Goal: Transaction & Acquisition: Purchase product/service

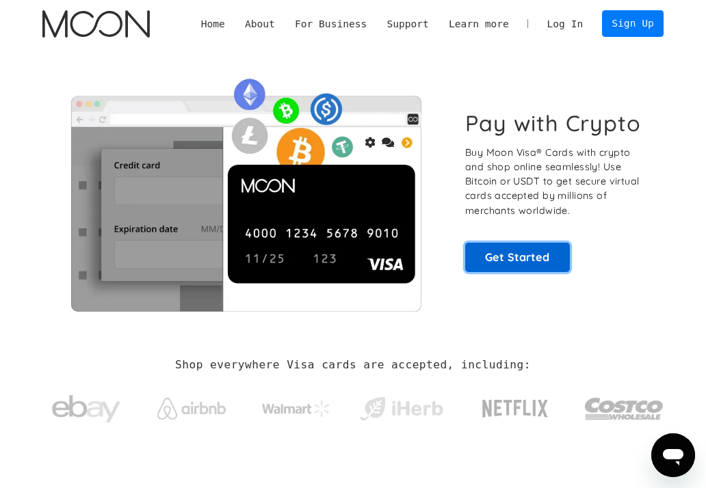
click at [505, 246] on link "Get Started" at bounding box center [517, 258] width 105 height 30
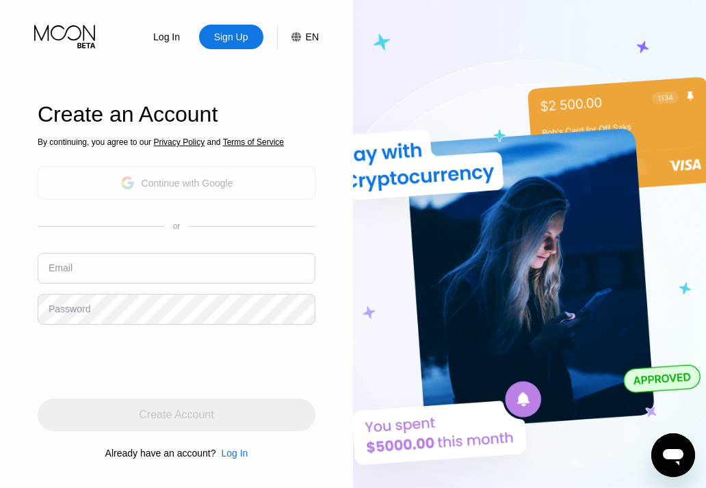
click at [177, 176] on div "Continue with Google" at bounding box center [176, 182] width 113 height 21
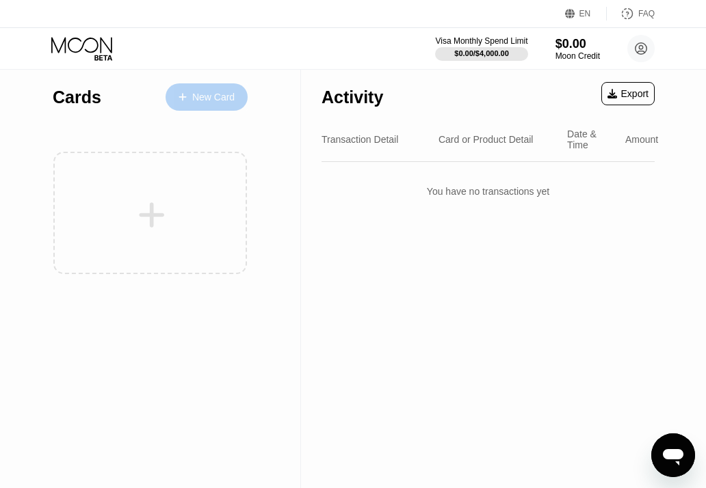
click at [230, 89] on div "New Card" at bounding box center [206, 96] width 82 height 27
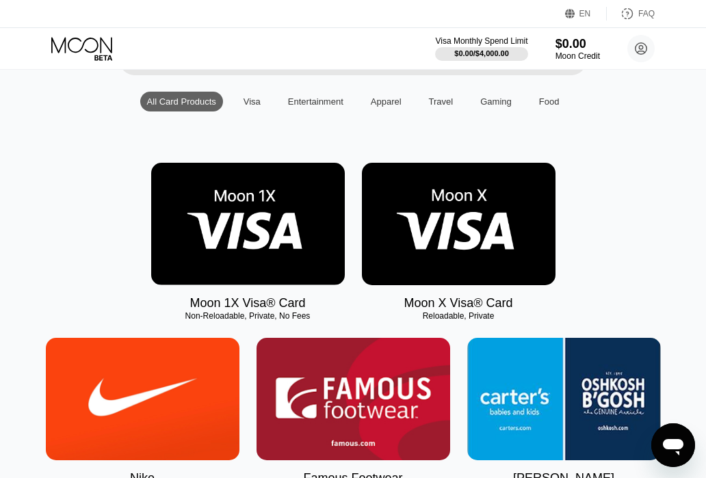
scroll to position [137, 0]
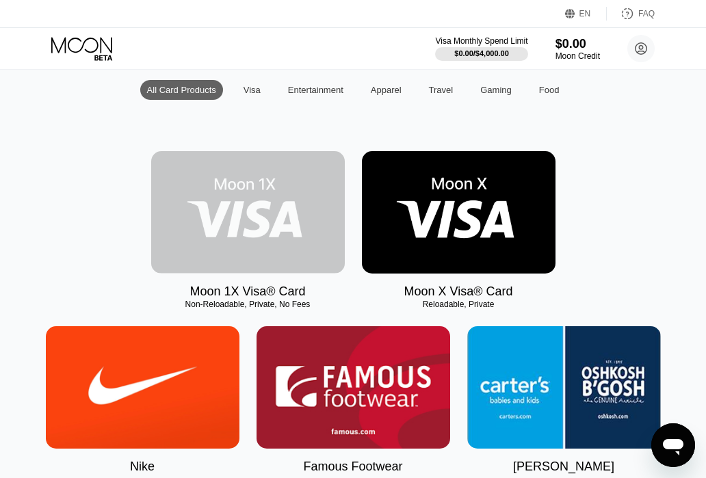
click at [262, 215] on img at bounding box center [248, 212] width 194 height 122
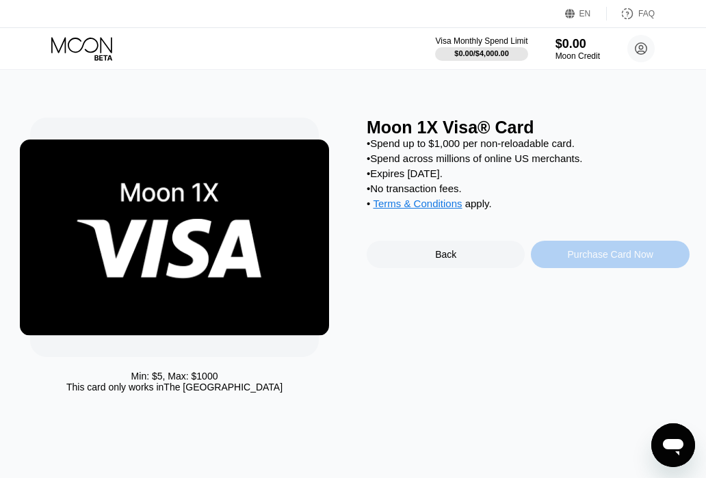
click at [548, 268] on div "Purchase Card Now" at bounding box center [610, 254] width 158 height 27
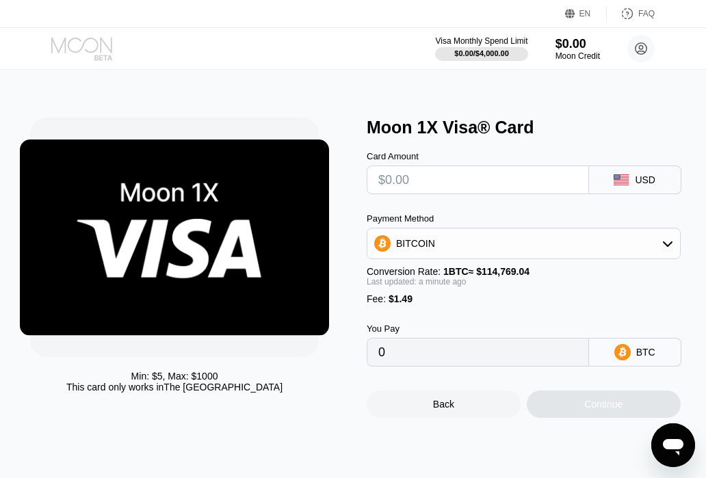
click at [73, 55] on icon at bounding box center [83, 49] width 64 height 24
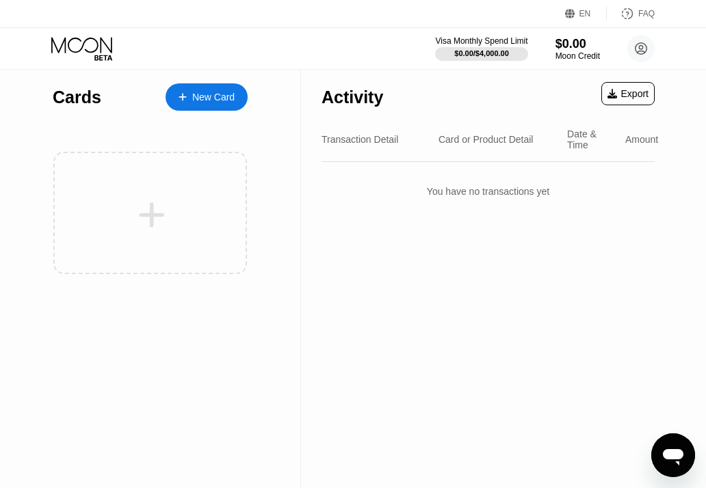
click at [79, 103] on div "Cards" at bounding box center [77, 98] width 49 height 20
drag, startPoint x: 115, startPoint y: 165, endPoint x: 110, endPoint y: 120, distance: 46.1
click at [110, 120] on div "Cards New Card" at bounding box center [150, 179] width 195 height 218
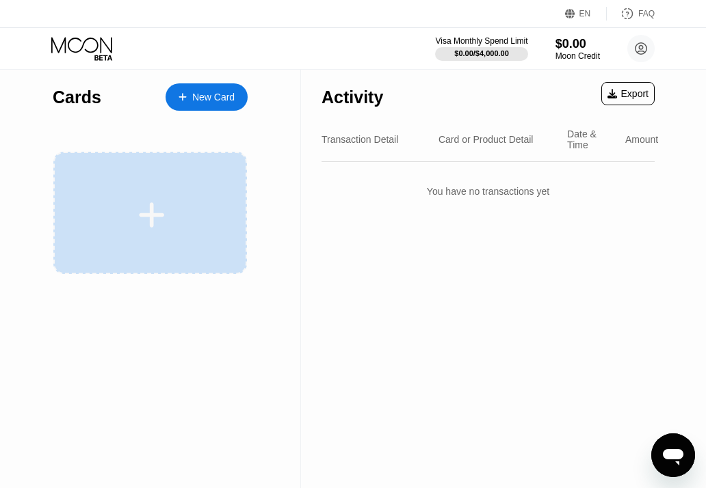
click at [183, 223] on div at bounding box center [152, 215] width 170 height 31
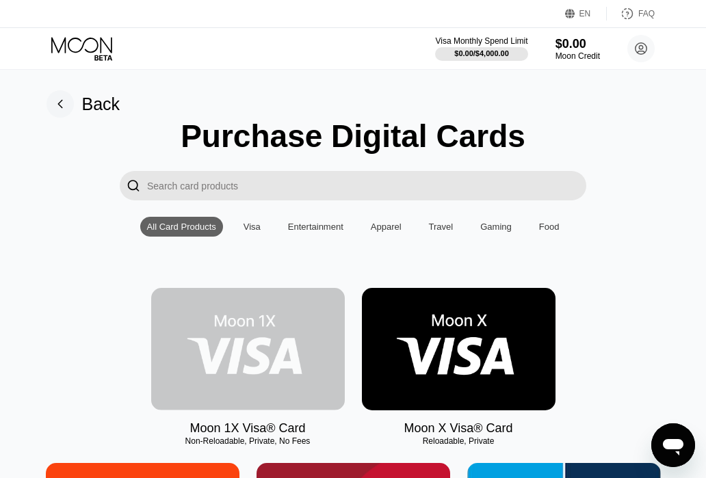
click at [320, 355] on img at bounding box center [248, 349] width 194 height 122
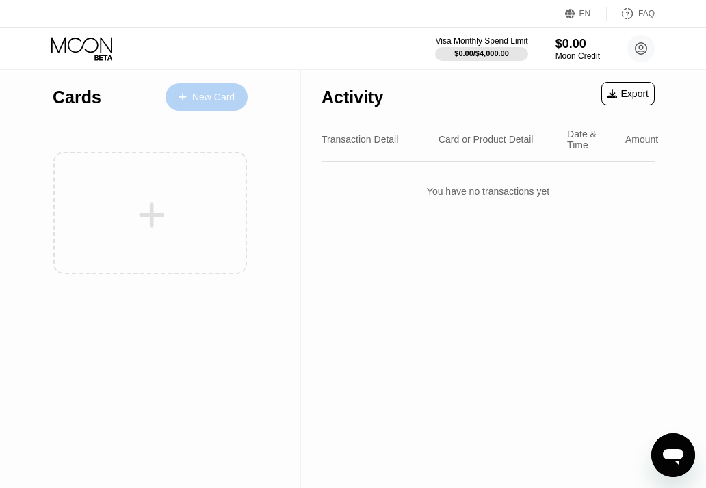
click at [226, 94] on div "New Card" at bounding box center [213, 98] width 42 height 12
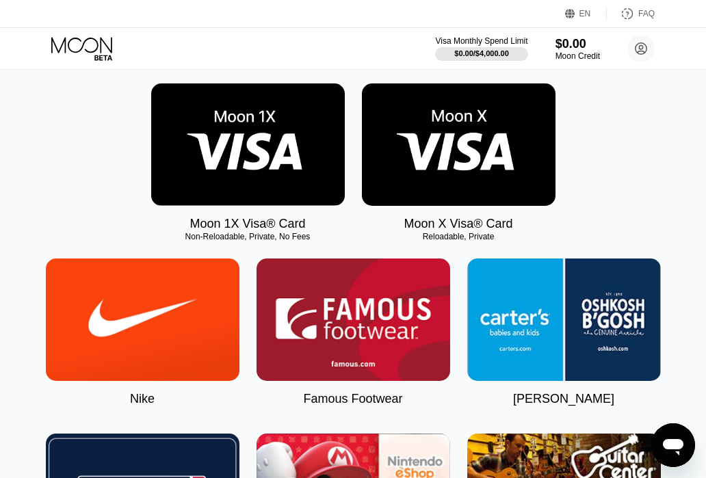
scroll to position [205, 0]
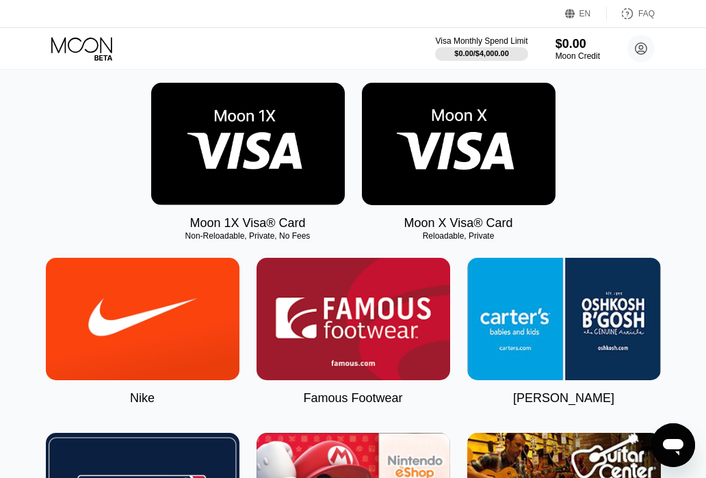
click at [474, 170] on img at bounding box center [459, 144] width 194 height 122
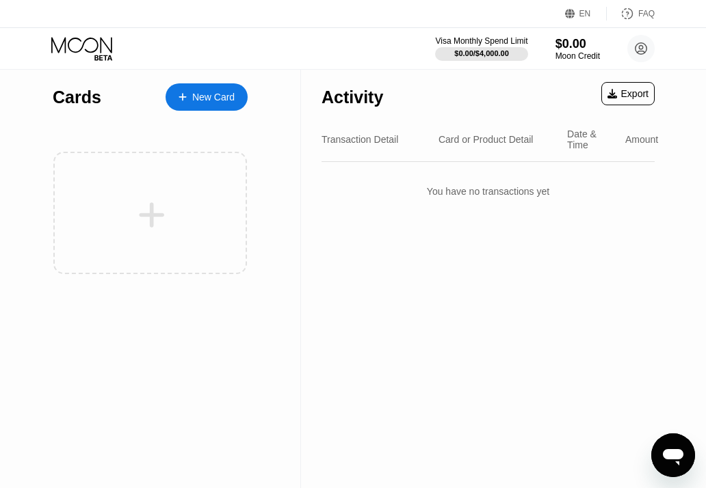
click at [225, 98] on div "New Card" at bounding box center [213, 98] width 42 height 12
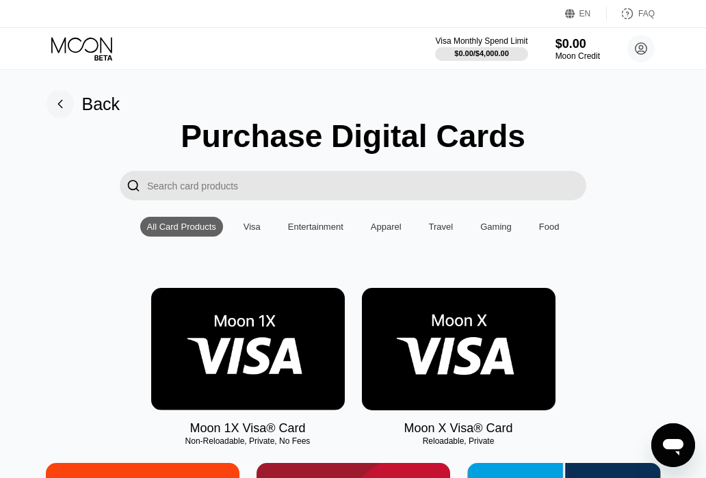
click at [236, 321] on img at bounding box center [248, 349] width 194 height 122
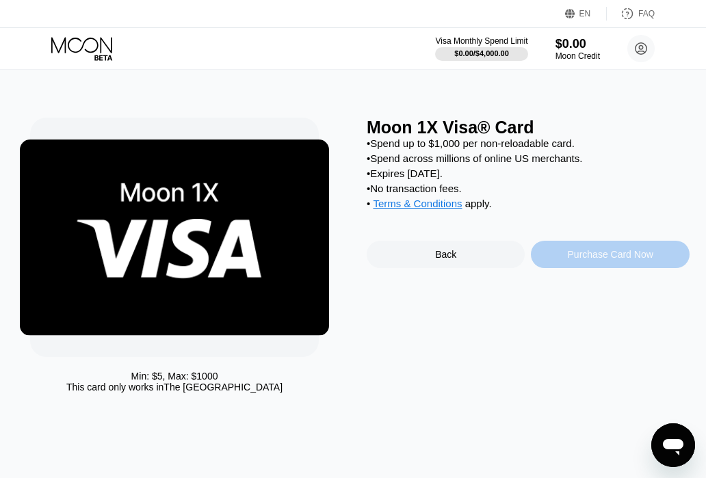
click at [625, 268] on div "Purchase Card Now" at bounding box center [610, 254] width 158 height 27
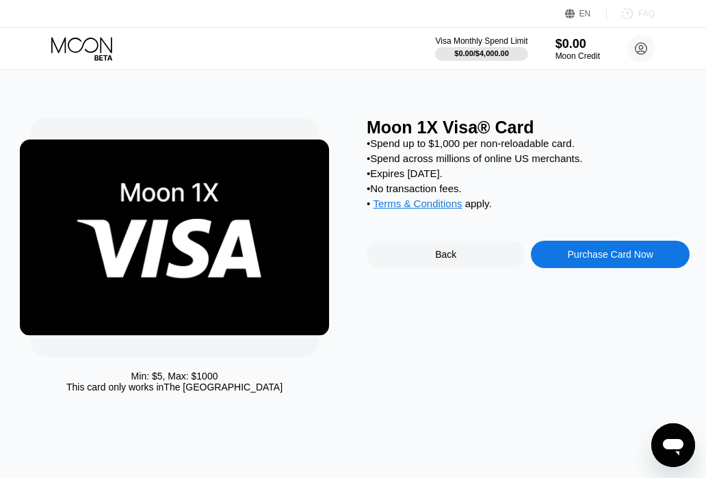
click at [632, 18] on icon at bounding box center [627, 14] width 10 height 10
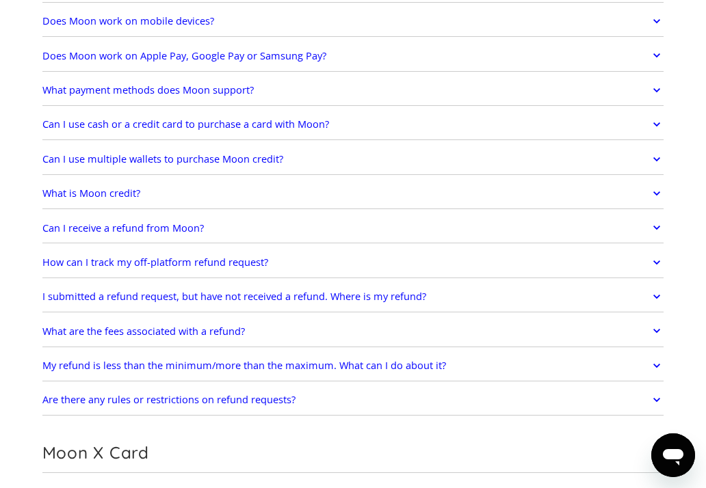
scroll to position [479, 0]
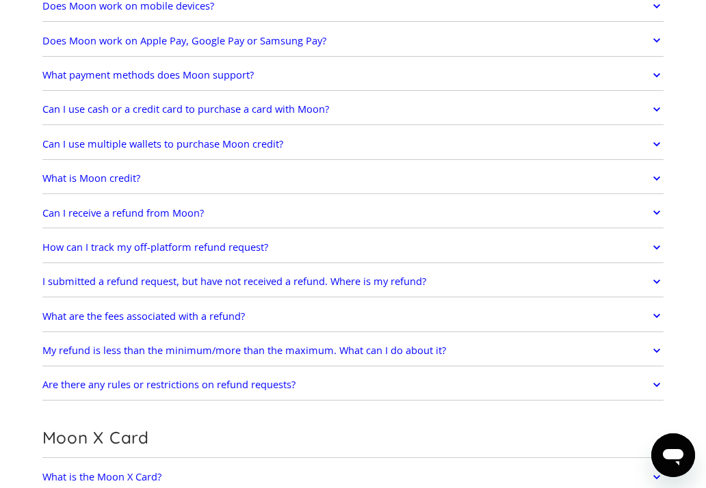
click at [274, 189] on link "What is Moon credit?" at bounding box center [353, 178] width 622 height 25
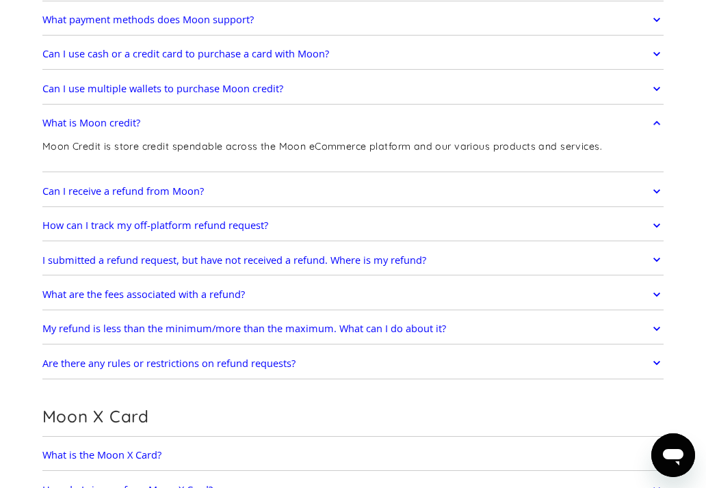
scroll to position [547, 0]
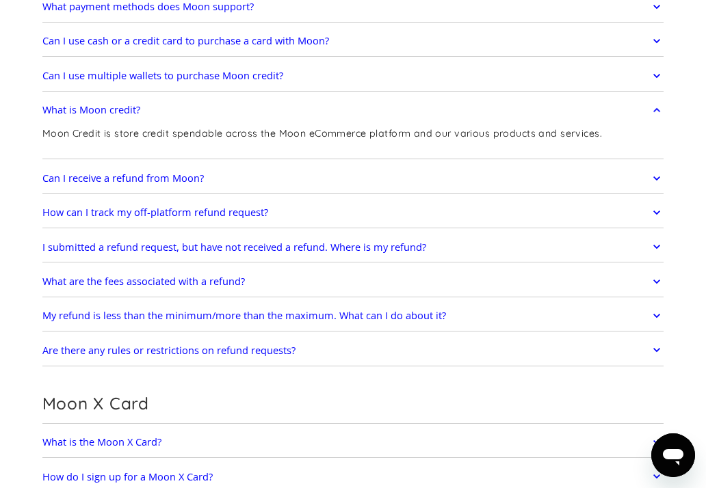
click at [272, 322] on h2 "My refund is less than the minimum/more than the maximum. What can I do about i…" at bounding box center [243, 316] width 403 height 12
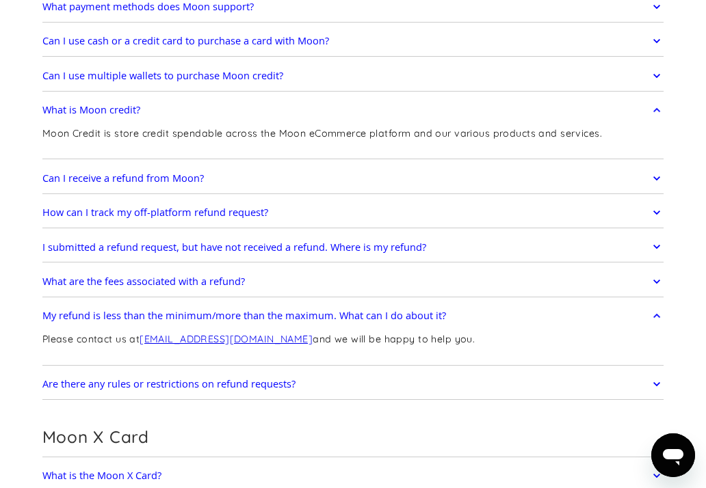
click at [272, 322] on h2 "My refund is less than the minimum/more than the maximum. What can I do about i…" at bounding box center [243, 316] width 403 height 12
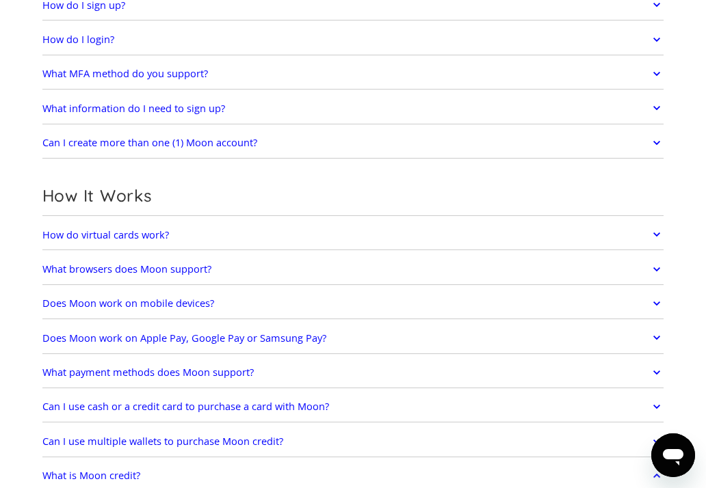
scroll to position [0, 0]
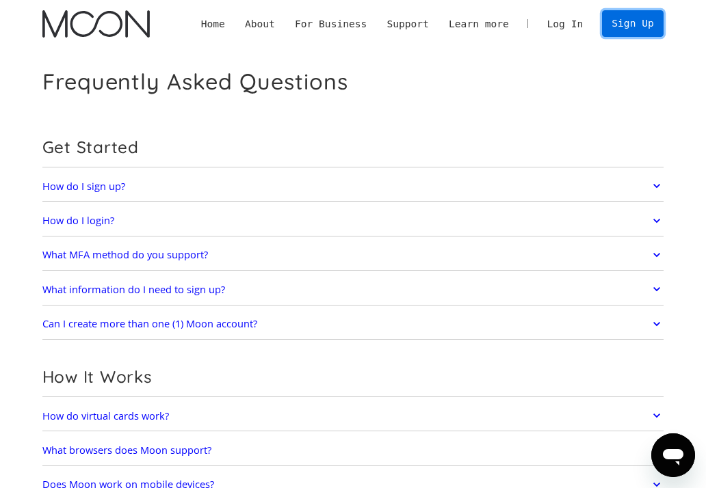
click at [624, 25] on link "Sign Up" at bounding box center [633, 23] width 62 height 27
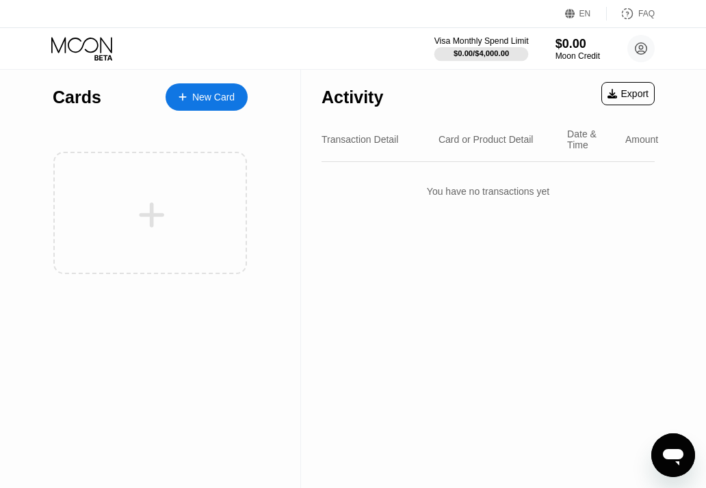
click at [495, 44] on div "Visa Monthly Spend Limit" at bounding box center [481, 41] width 94 height 10
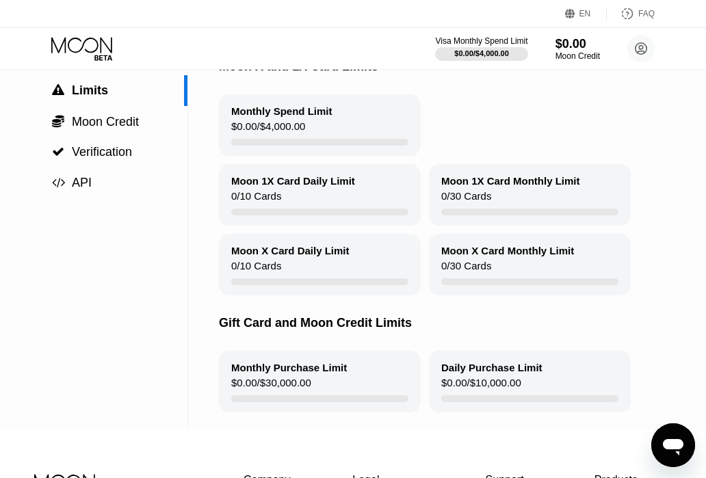
scroll to position [137, 0]
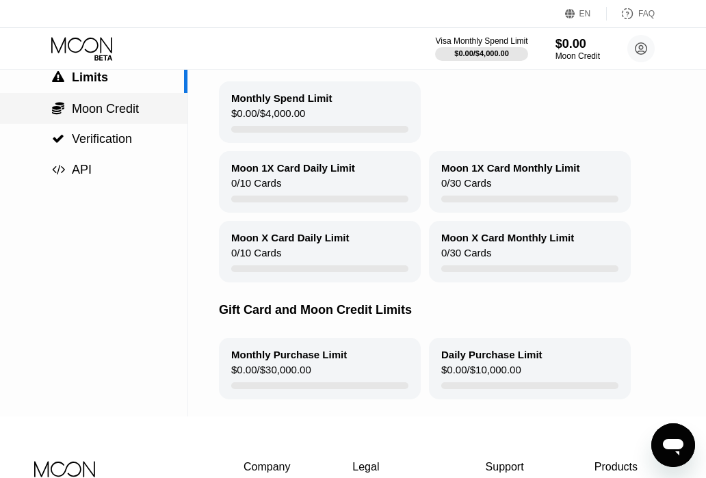
click at [81, 116] on span "Moon Credit" at bounding box center [105, 109] width 67 height 14
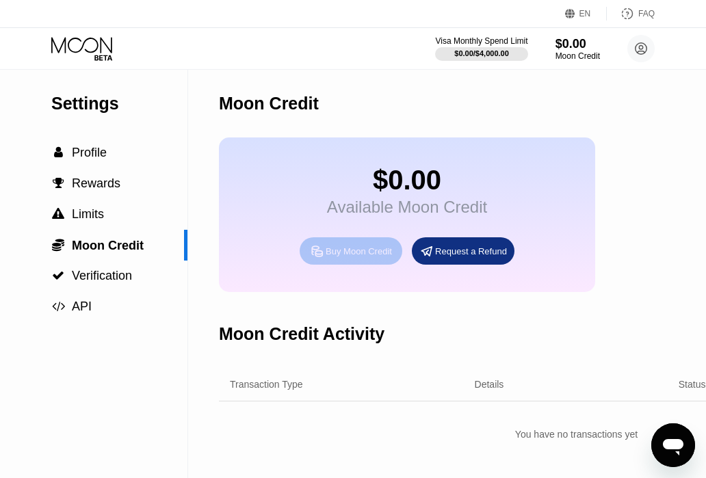
click at [342, 257] on div "Buy Moon Credit" at bounding box center [358, 251] width 66 height 12
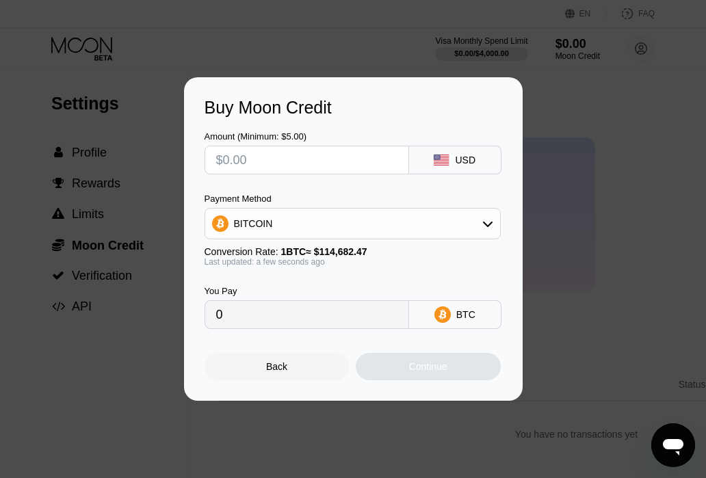
click at [316, 164] on input "text" at bounding box center [306, 159] width 181 height 27
click at [126, 291] on div "Buy Moon Credit Amount (Minimum: $5.00) USD Payment Method BITCOIN Conversion R…" at bounding box center [353, 238] width 706 height 323
click at [261, 369] on div "Back" at bounding box center [276, 366] width 145 height 27
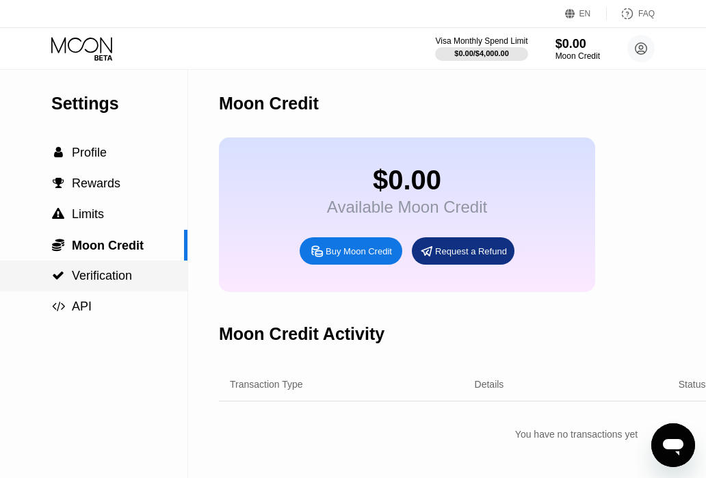
click at [95, 272] on span "Verification" at bounding box center [102, 276] width 60 height 14
